Goal: Task Accomplishment & Management: Manage account settings

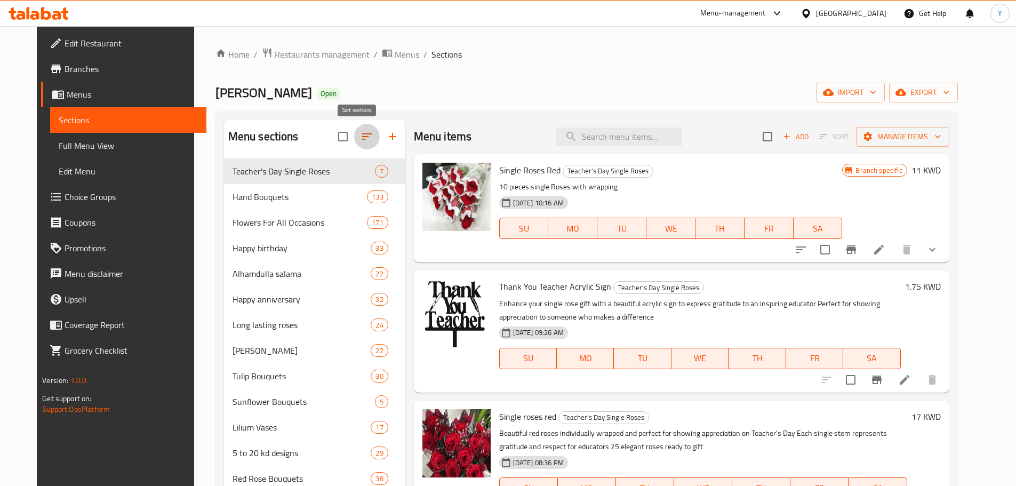
click at [355, 127] on button "button" at bounding box center [367, 137] width 26 height 26
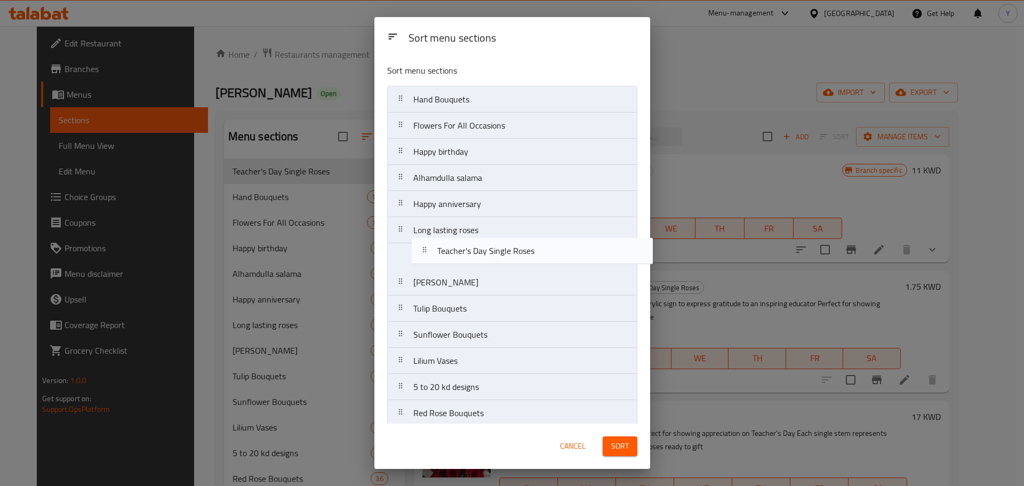
drag, startPoint x: 447, startPoint y: 107, endPoint x: 471, endPoint y: 262, distance: 156.5
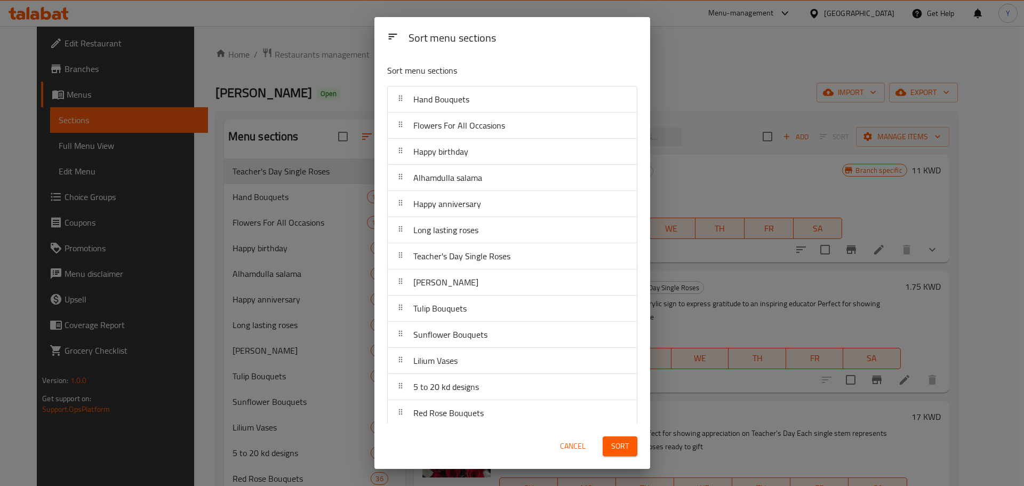
click at [629, 441] on button "Sort" at bounding box center [619, 446] width 35 height 20
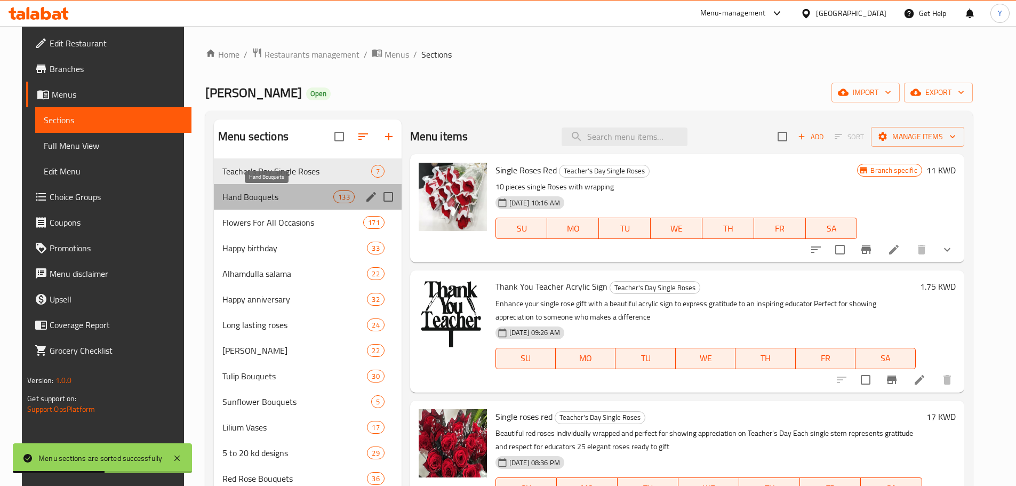
click at [263, 200] on span "Hand Bouquets" at bounding box center [277, 196] width 111 height 13
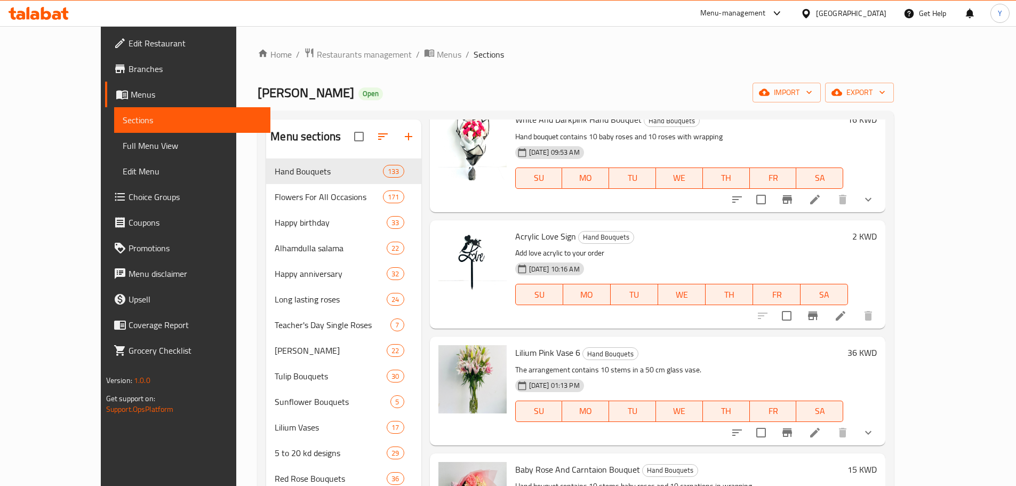
scroll to position [510, 0]
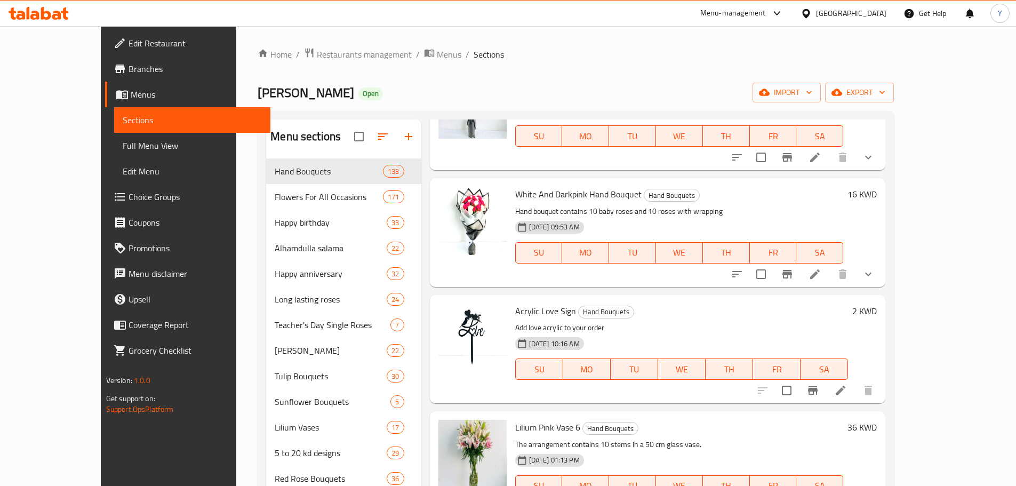
scroll to position [0, 0]
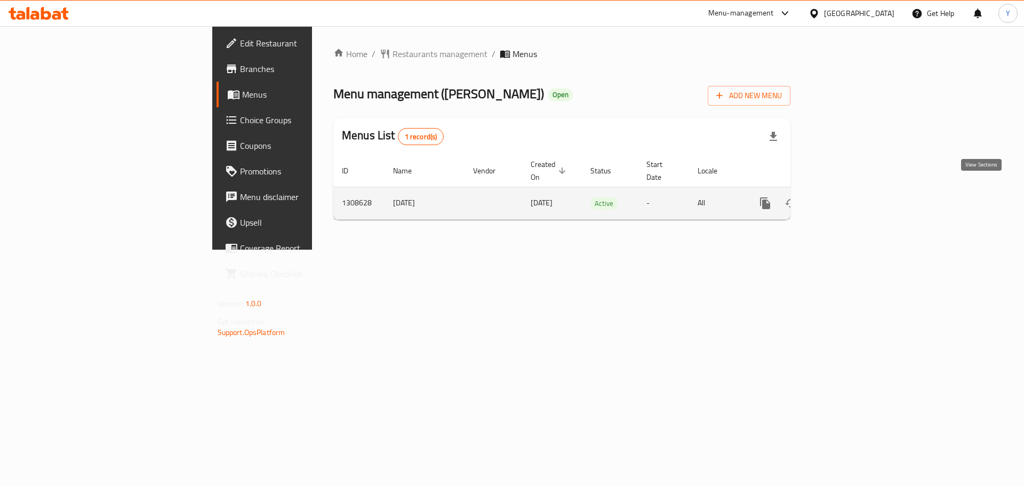
click at [848, 197] on icon "enhanced table" at bounding box center [841, 203] width 13 height 13
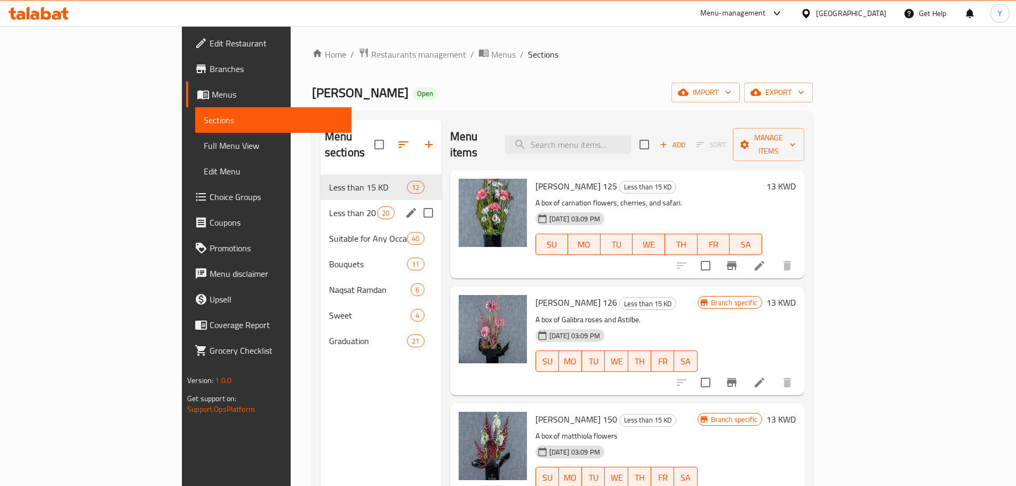
click at [329, 206] on span "Less than 20 KD" at bounding box center [353, 212] width 48 height 13
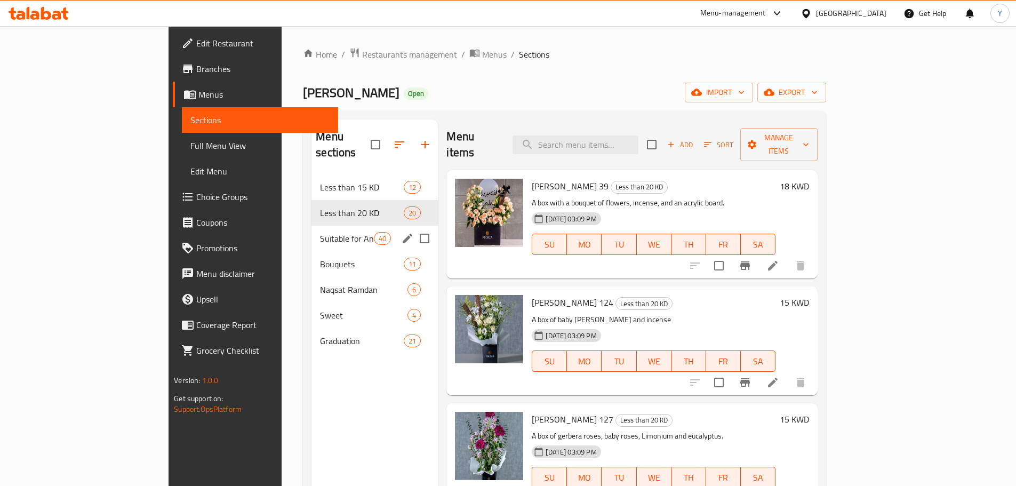
click at [320, 232] on span "Suitable for Any Occasion" at bounding box center [347, 238] width 54 height 13
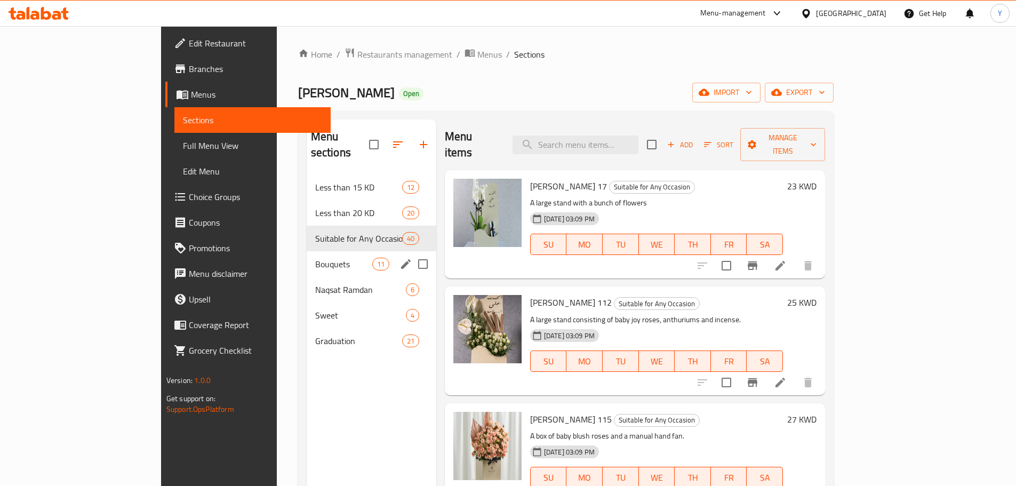
click at [315, 258] on span "Bouquets" at bounding box center [343, 264] width 57 height 13
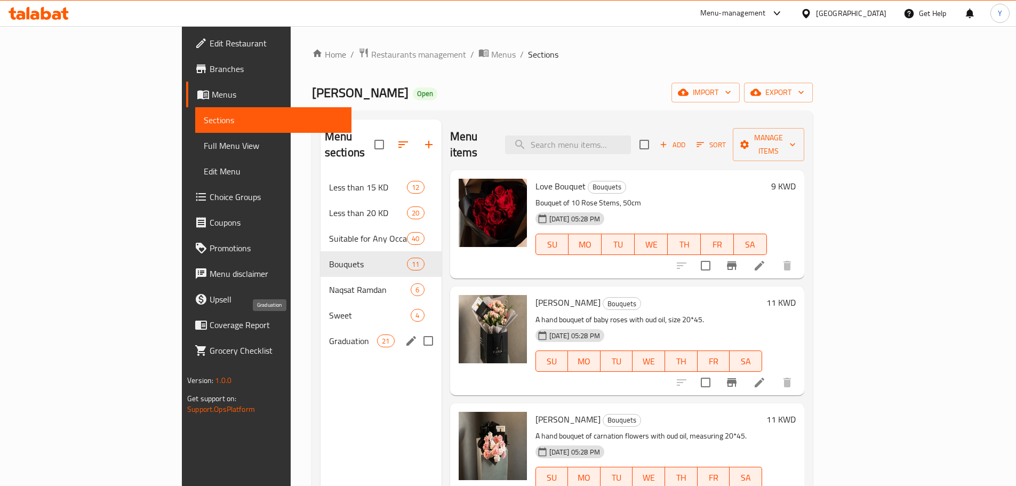
click at [329, 334] on span "Graduation" at bounding box center [353, 340] width 48 height 13
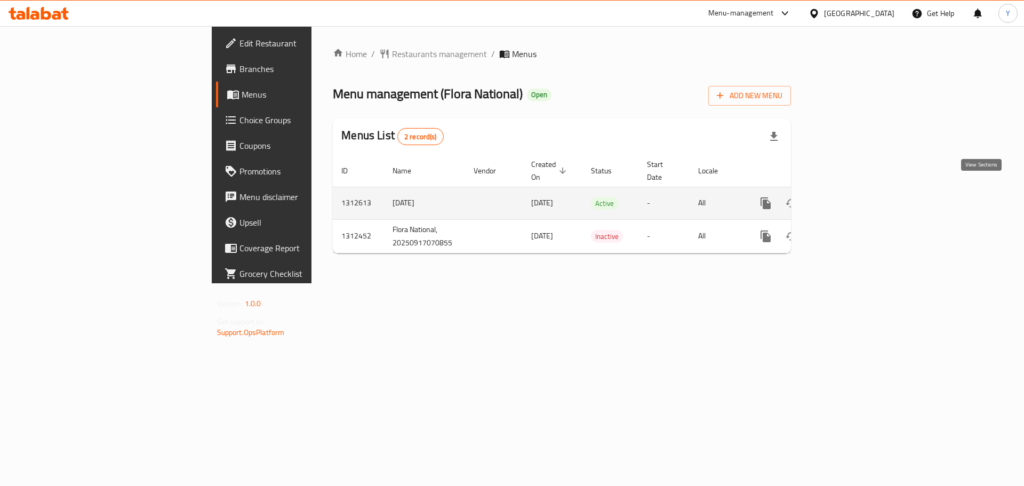
click at [847, 198] on icon "enhanced table" at bounding box center [843, 203] width 10 height 10
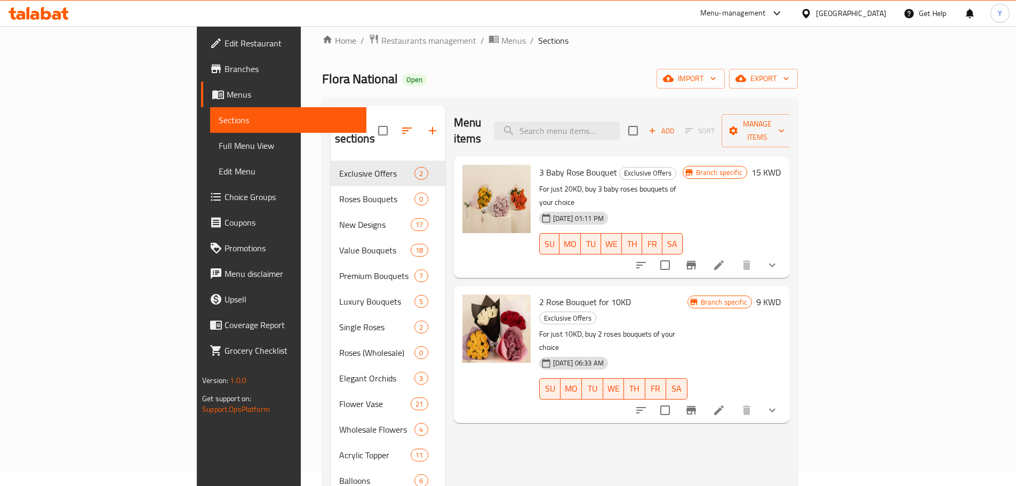
scroll to position [15, 0]
click at [778, 258] on icon "show more" at bounding box center [772, 264] width 13 height 13
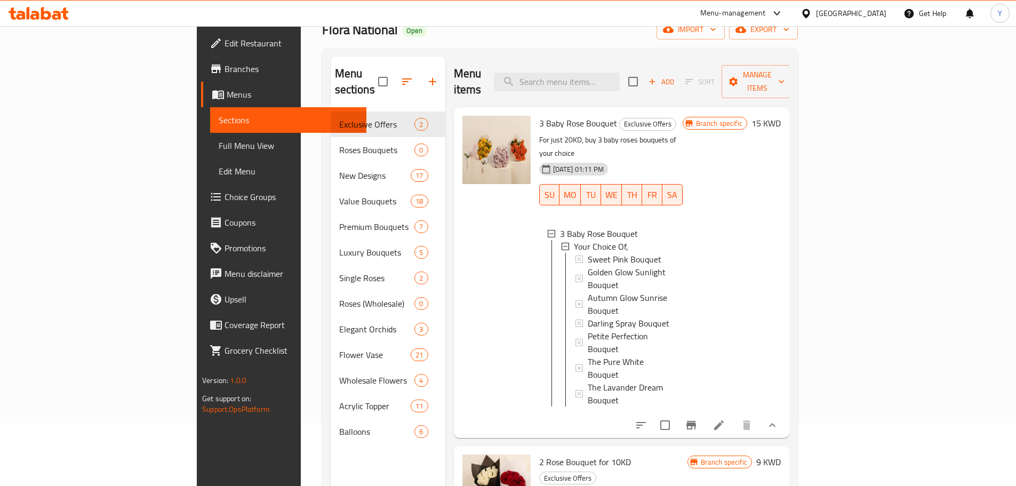
scroll to position [0, 0]
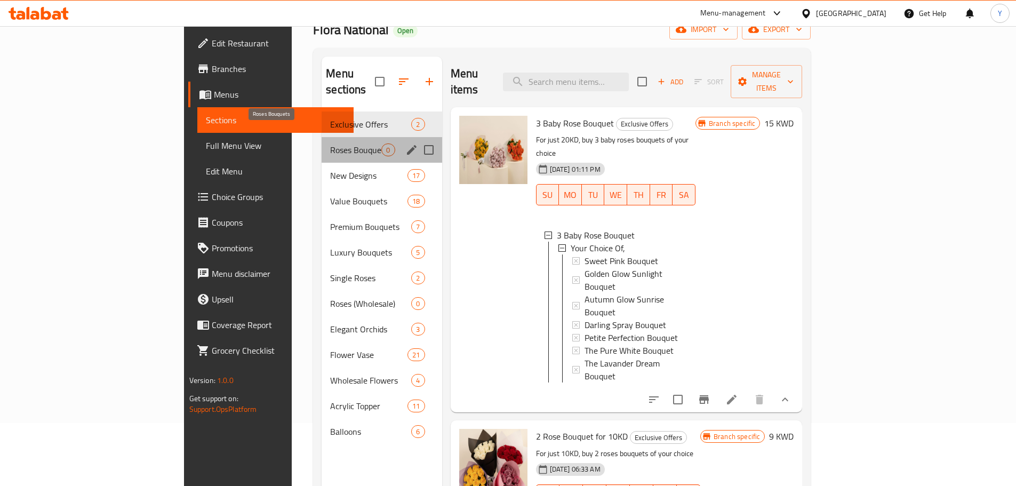
click at [330, 143] on span "Roses Bouquets" at bounding box center [355, 149] width 51 height 13
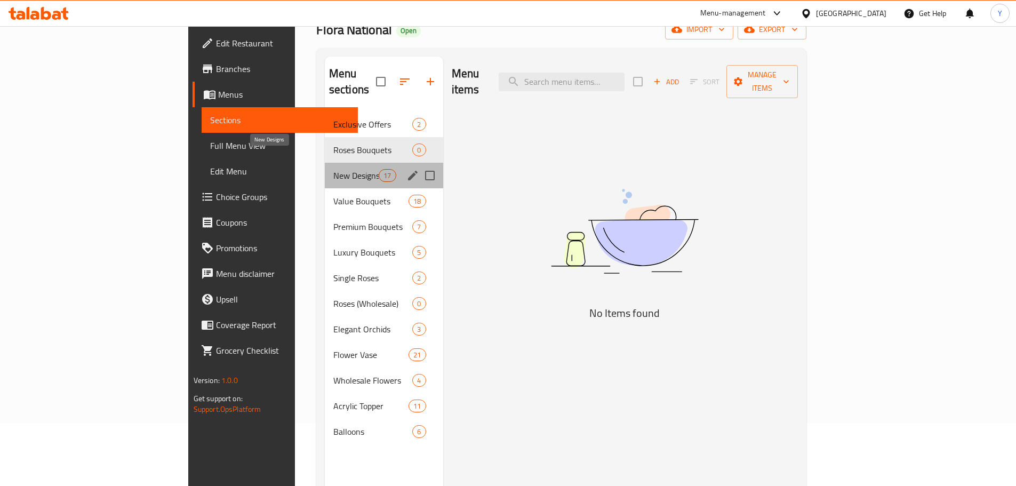
click at [333, 169] on span "New Designs" at bounding box center [355, 175] width 45 height 13
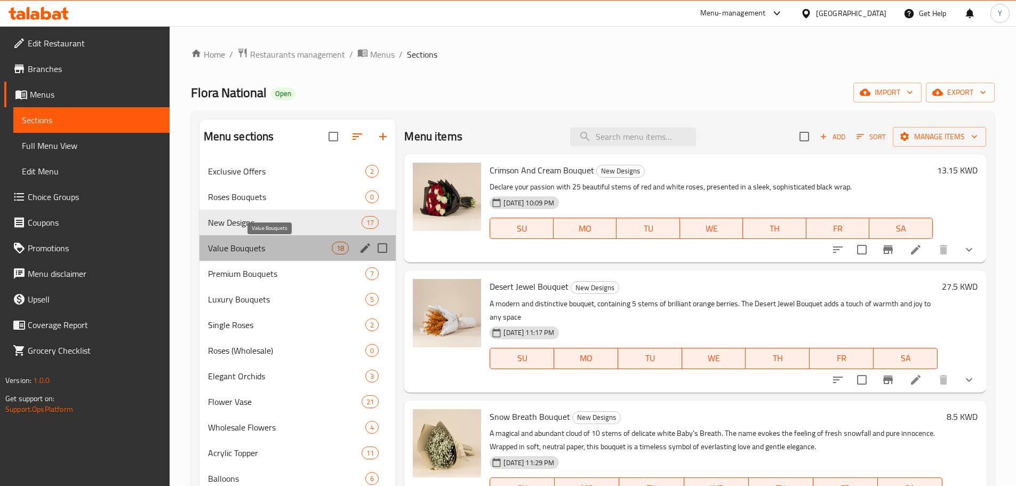
click at [277, 250] on span "Value Bouquets" at bounding box center [270, 248] width 124 height 13
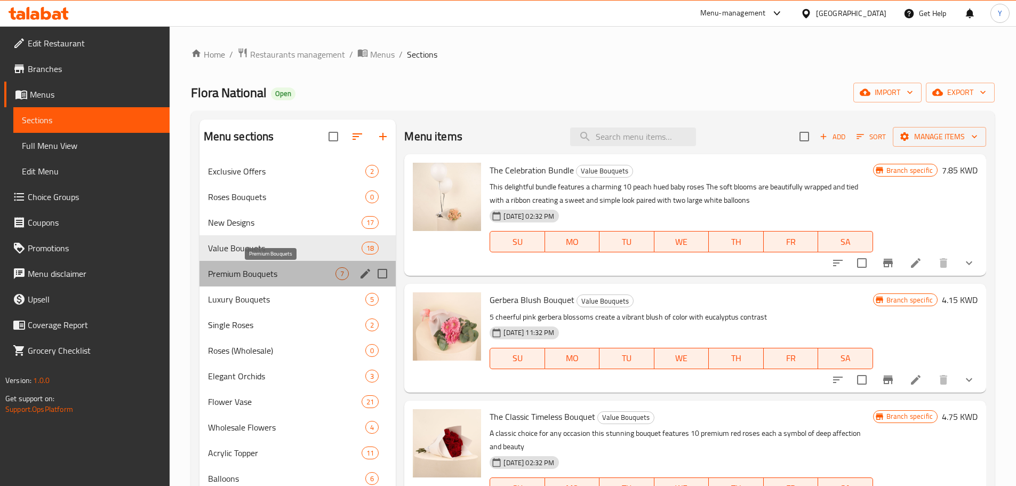
click at [279, 275] on span "Premium Bouquets" at bounding box center [272, 273] width 128 height 13
